Goal: Task Accomplishment & Management: Manage account settings

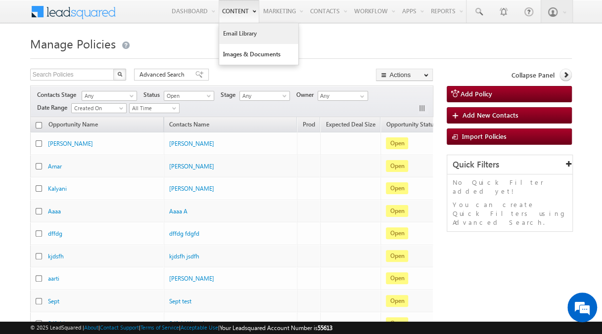
click at [240, 29] on link "Email Library" at bounding box center [258, 33] width 79 height 21
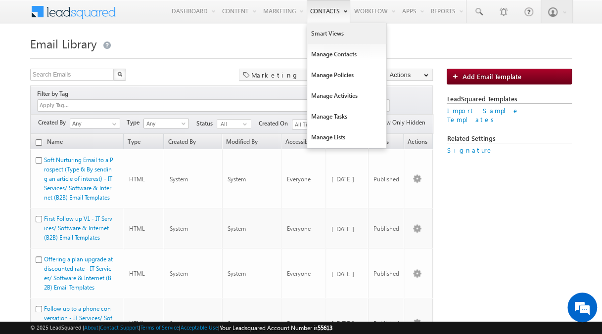
click at [315, 27] on link "Smart Views" at bounding box center [346, 33] width 79 height 21
click at [318, 58] on link "Manage Contacts" at bounding box center [346, 54] width 79 height 21
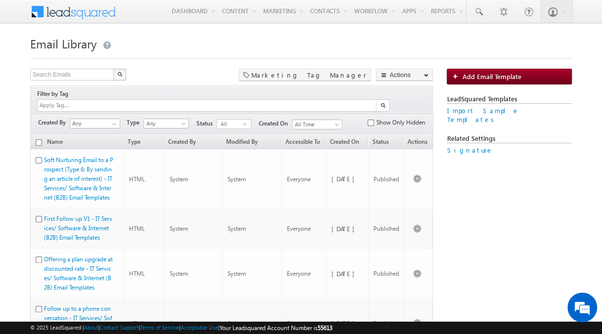
drag, startPoint x: 327, startPoint y: 51, endPoint x: 397, endPoint y: 32, distance: 72.8
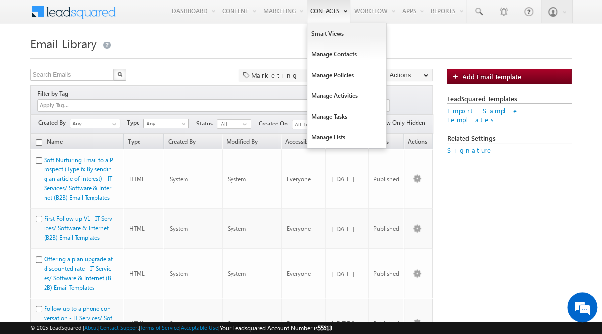
click at [308, 5] on link "Contacts" at bounding box center [329, 11] width 44 height 23
click at [334, 74] on link "Manage Policies" at bounding box center [346, 75] width 79 height 21
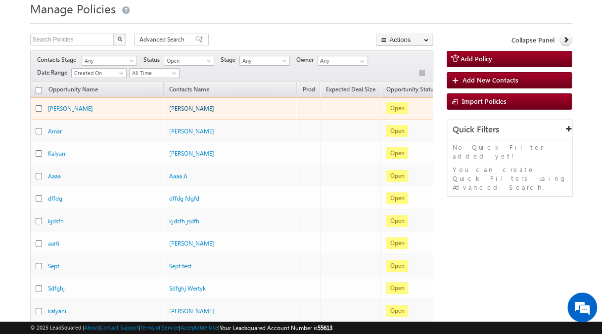
click at [197, 105] on link "[PERSON_NAME]" at bounding box center [191, 108] width 45 height 7
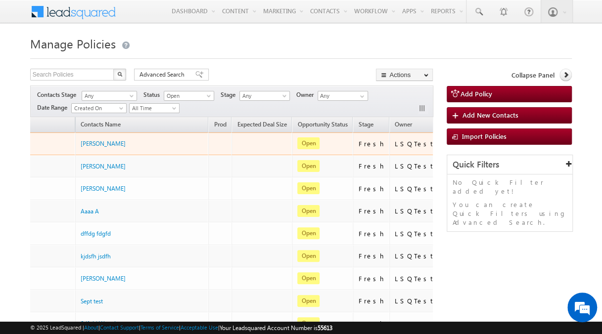
scroll to position [0, 122]
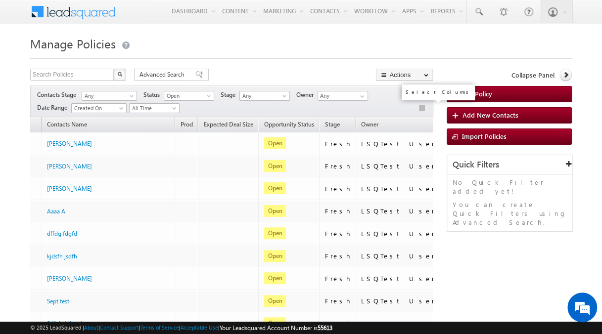
click at [420, 108] on button "button" at bounding box center [423, 109] width 10 height 10
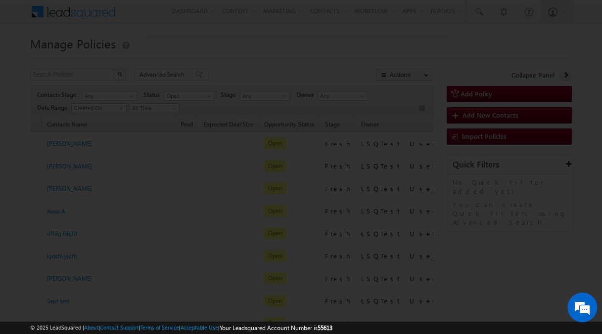
scroll to position [0, 117]
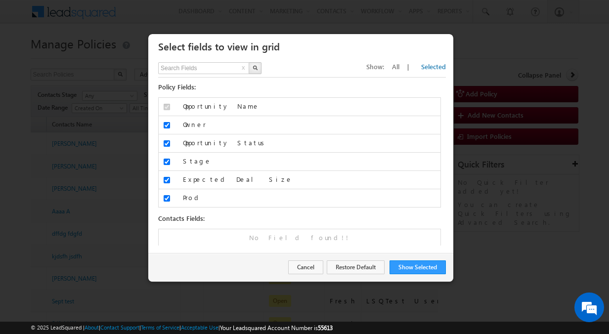
click at [484, 156] on div at bounding box center [304, 167] width 609 height 334
click at [310, 267] on button "Cancel" at bounding box center [305, 268] width 35 height 14
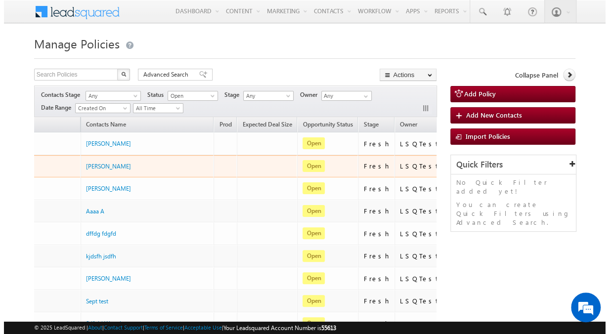
scroll to position [0, 0]
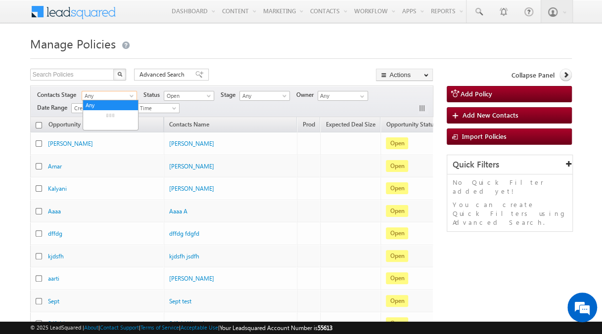
click at [126, 96] on span "Any" at bounding box center [107, 96] width 51 height 9
click at [106, 128] on link "Customer" at bounding box center [110, 125] width 55 height 9
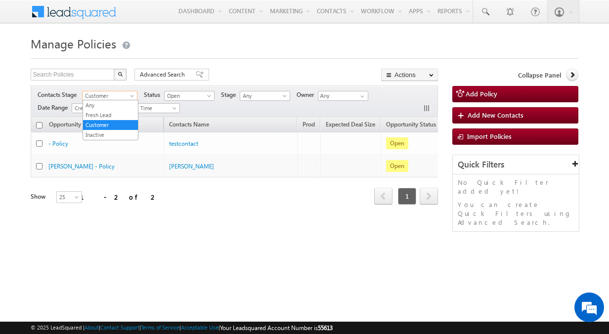
click at [126, 99] on span "Customer" at bounding box center [108, 96] width 51 height 9
click at [111, 131] on link "Inactive" at bounding box center [110, 135] width 55 height 9
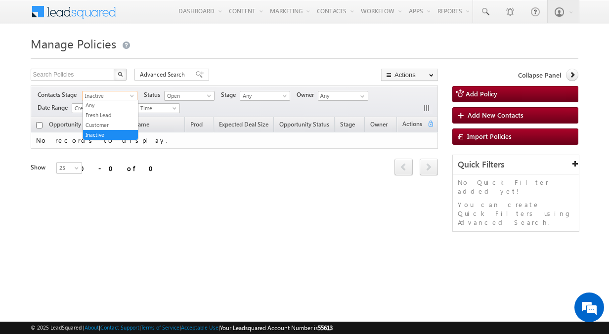
click at [122, 92] on span "Inactive" at bounding box center [108, 96] width 51 height 9
click at [111, 110] on li "Fresh Lead" at bounding box center [110, 115] width 55 height 10
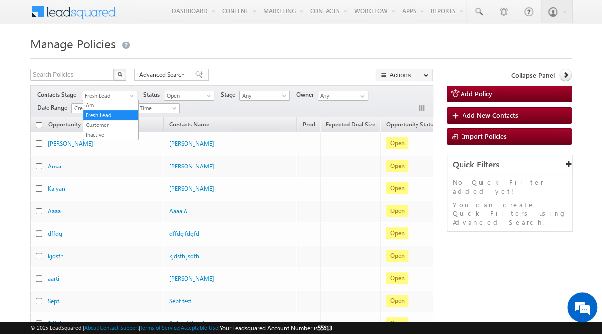
click at [117, 96] on span "Fresh Lead" at bounding box center [107, 96] width 51 height 9
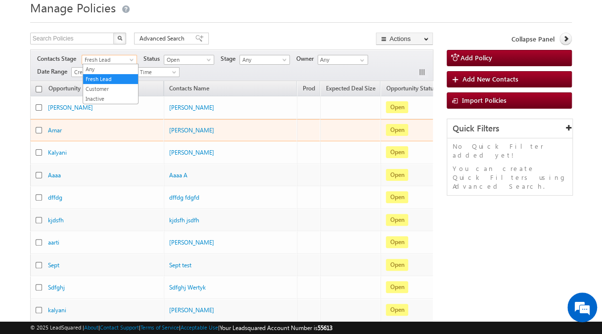
scroll to position [37, 0]
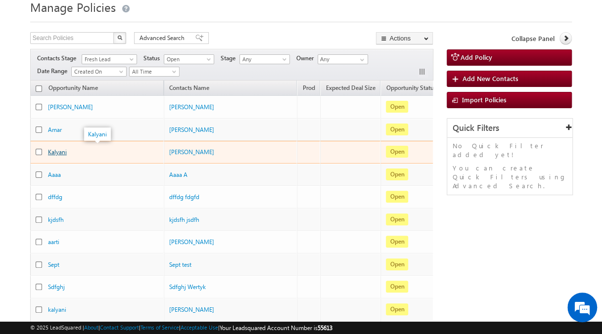
click at [53, 153] on link "Kalyani" at bounding box center [57, 151] width 19 height 7
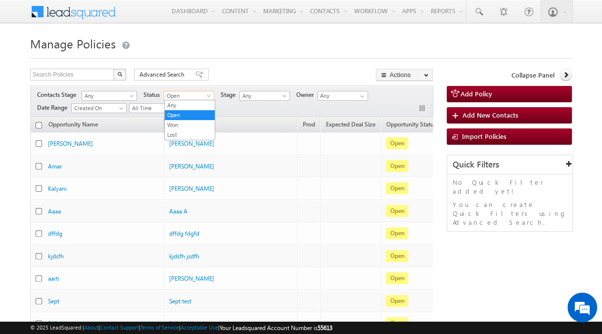
click at [174, 93] on span "Open" at bounding box center [187, 96] width 47 height 9
click at [182, 135] on link "Lost" at bounding box center [190, 135] width 50 height 9
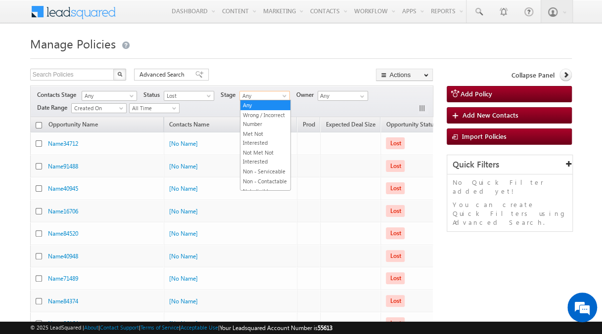
click at [246, 95] on span "Any" at bounding box center [263, 96] width 47 height 9
click at [261, 166] on link "Not Met Not Interested" at bounding box center [265, 157] width 50 height 18
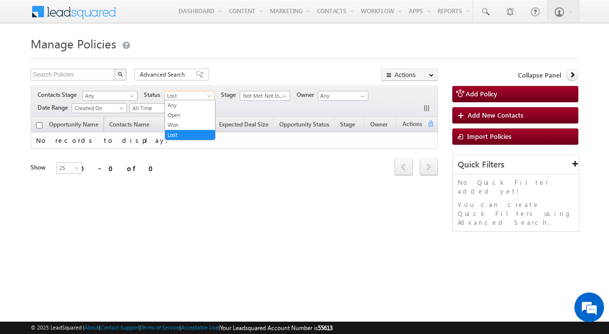
click at [185, 95] on span "Lost" at bounding box center [188, 96] width 47 height 9
click at [179, 103] on link "Any" at bounding box center [190, 105] width 50 height 9
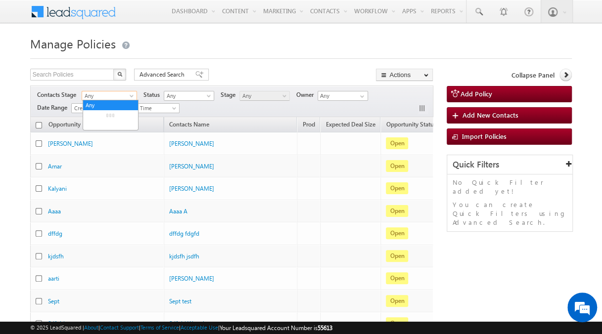
click at [116, 95] on span "Any" at bounding box center [107, 96] width 51 height 9
click at [100, 118] on link "Fresh Lead" at bounding box center [110, 115] width 55 height 9
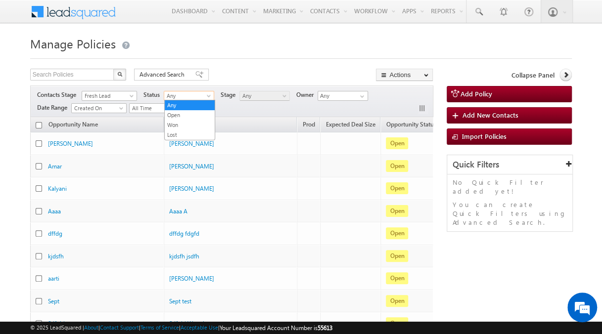
click at [189, 93] on span "Any" at bounding box center [187, 96] width 47 height 9
click at [186, 111] on link "Open" at bounding box center [190, 115] width 50 height 9
click at [247, 97] on span "Any" at bounding box center [263, 96] width 47 height 9
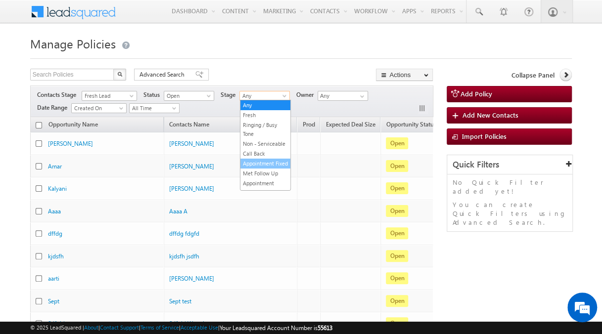
click at [257, 168] on link "Appointment Fixed" at bounding box center [265, 163] width 50 height 9
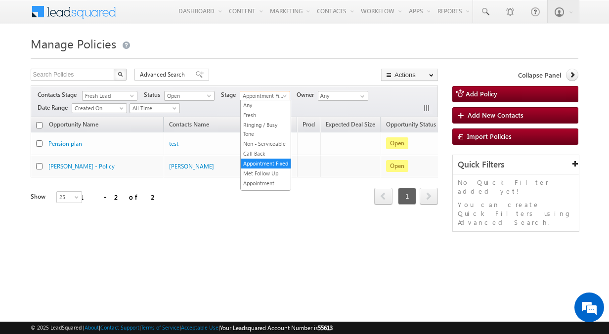
click at [277, 99] on span "Appointment Fixed" at bounding box center [263, 96] width 47 height 9
click at [268, 158] on link "Call Back" at bounding box center [266, 153] width 50 height 9
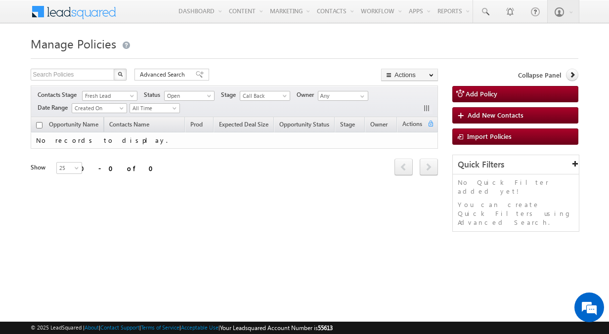
click at [279, 100] on div "Stage Any Fresh Ringing / Busy Tone Non - Serviceable Call Back Appointment Fix…" at bounding box center [255, 96] width 69 height 11
click at [282, 98] on span at bounding box center [286, 98] width 8 height 8
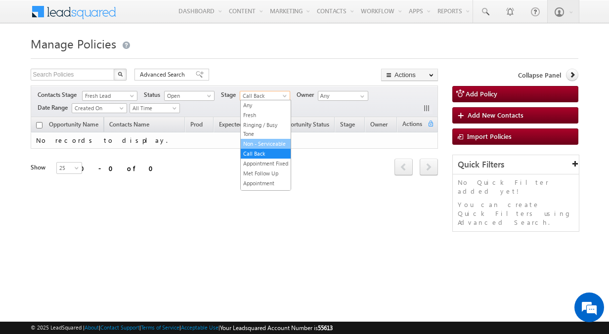
click at [261, 139] on link "Non - Serviceable" at bounding box center [266, 143] width 50 height 9
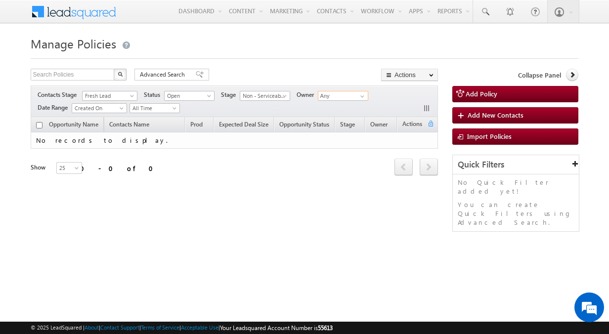
click at [329, 94] on input "Any" at bounding box center [343, 96] width 50 height 10
click at [338, 94] on input "Any" at bounding box center [343, 96] width 50 height 10
click at [134, 96] on span at bounding box center [133, 98] width 8 height 8
click at [114, 104] on link "Any" at bounding box center [110, 105] width 55 height 9
click at [179, 94] on span "Open" at bounding box center [188, 96] width 47 height 9
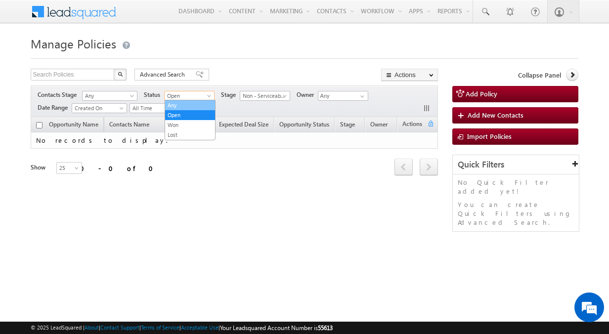
click at [176, 103] on link "Any" at bounding box center [190, 105] width 50 height 9
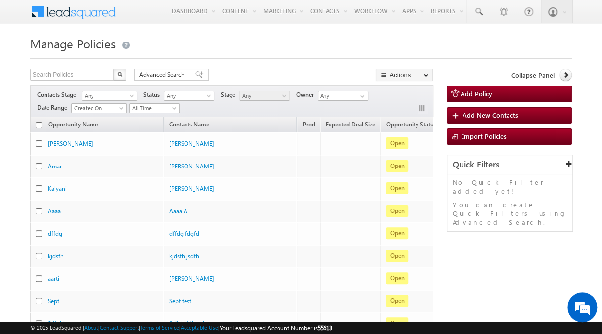
click at [274, 46] on h1 "Manage Policies" at bounding box center [301, 42] width 542 height 19
click at [130, 95] on span at bounding box center [133, 98] width 8 height 8
click at [207, 38] on h1 "Manage Policies" at bounding box center [301, 42] width 542 height 19
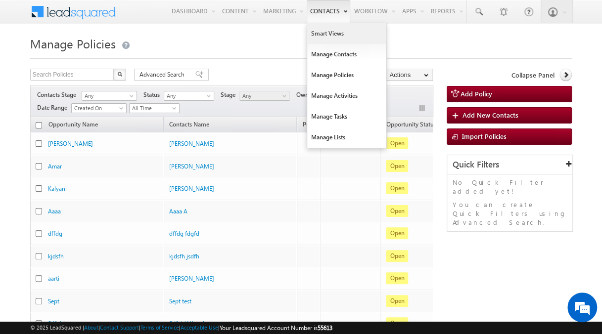
click at [328, 36] on link "Smart Views" at bounding box center [346, 33] width 79 height 21
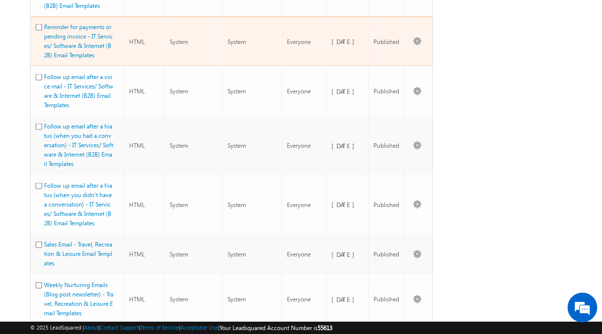
scroll to position [1023, 0]
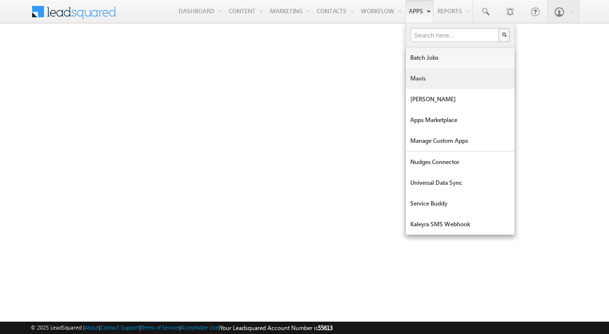
click at [435, 71] on link "Mavis" at bounding box center [460, 78] width 109 height 21
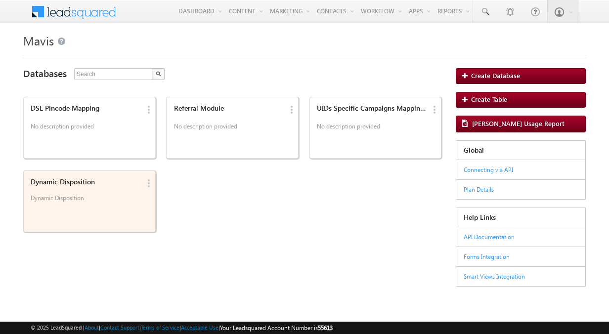
click at [101, 200] on p "Dynamic Disposition" at bounding box center [86, 201] width 110 height 15
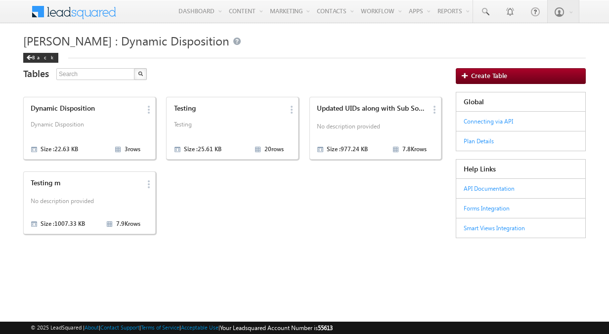
click at [101, 200] on p "No description provided" at bounding box center [86, 202] width 110 height 15
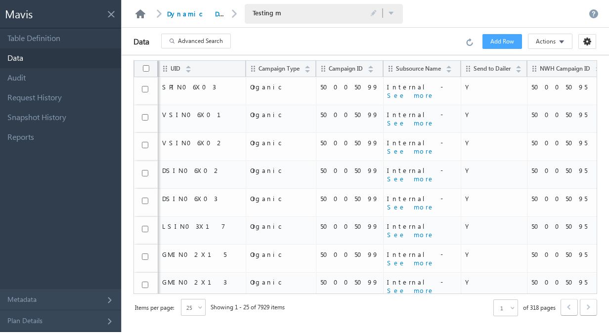
click at [140, 11] on link at bounding box center [141, 13] width 12 height 9
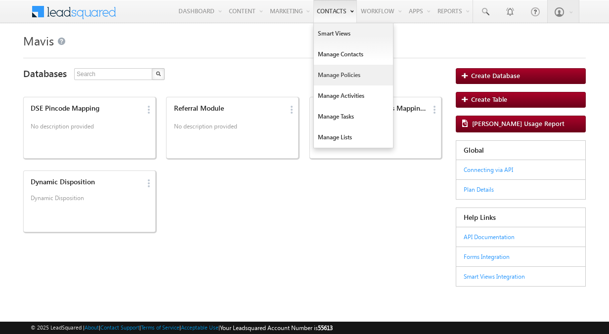
click at [334, 79] on link "Manage Policies" at bounding box center [353, 75] width 79 height 21
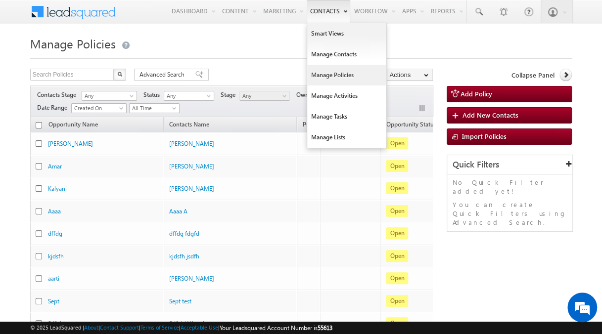
click at [325, 68] on link "Manage Policies" at bounding box center [346, 75] width 79 height 21
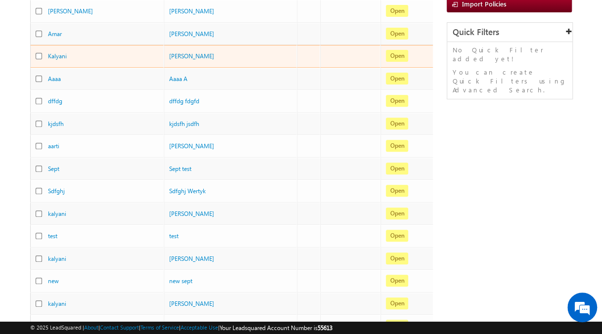
scroll to position [238, 0]
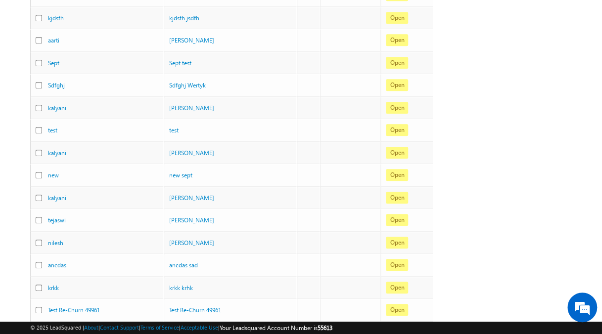
click at [444, 76] on div "Search Policies X 154018 results found Advanced Search Advanced search results …" at bounding box center [301, 178] width 542 height 696
click at [552, 16] on div "Search Policies X 154018 results found Advanced Search Advanced search results …" at bounding box center [301, 178] width 542 height 696
click at [531, 8] on div "Search Policies X 154018 results found Advanced Search Advanced search results …" at bounding box center [301, 178] width 542 height 696
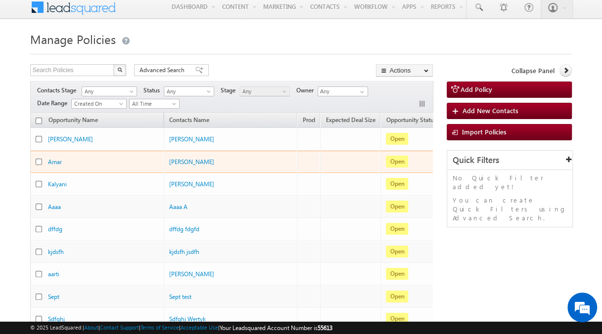
scroll to position [0, 0]
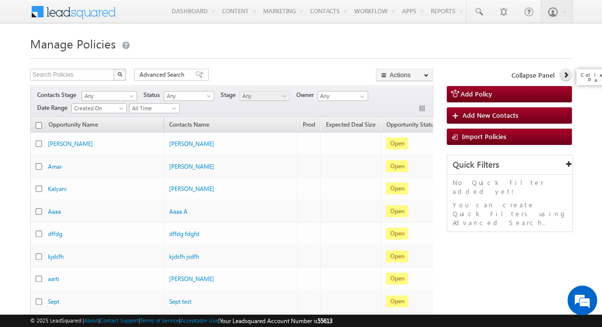
click at [565, 75] on icon at bounding box center [565, 74] width 7 height 7
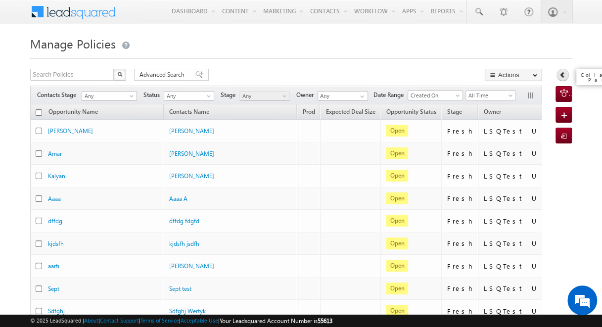
click at [565, 75] on icon at bounding box center [562, 74] width 7 height 7
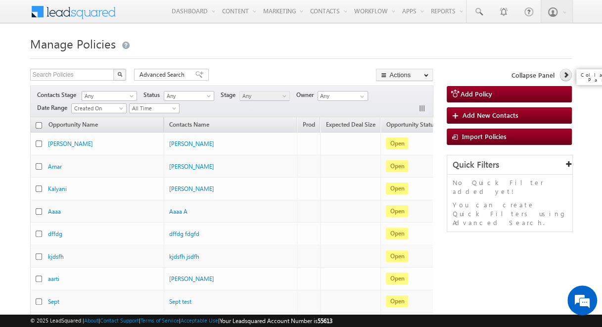
click at [565, 75] on icon at bounding box center [565, 74] width 7 height 7
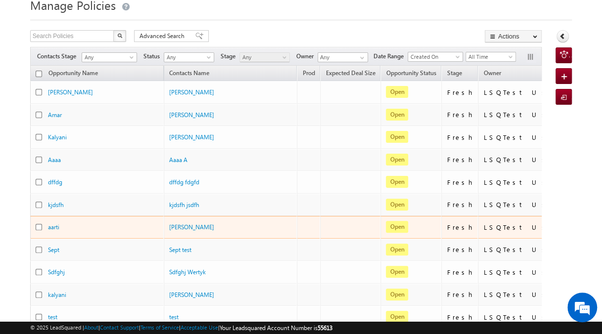
scroll to position [38, 0]
click at [54, 225] on link "aarti" at bounding box center [53, 227] width 11 height 7
